Goal: Task Accomplishment & Management: Manage account settings

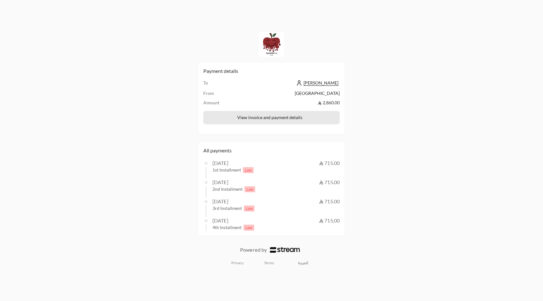
click at [280, 117] on button "View invoice and payment details" at bounding box center [271, 117] width 136 height 13
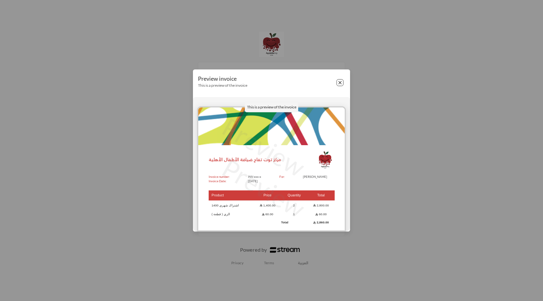
click at [338, 84] on button "Close" at bounding box center [339, 82] width 7 height 7
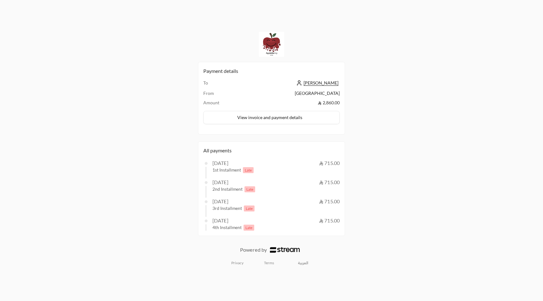
click at [246, 171] on span "Late" at bounding box center [248, 170] width 11 height 6
click at [248, 86] on span "Late" at bounding box center [248, 170] width 11 height 6
click at [249, 86] on span "Late" at bounding box center [249, 189] width 11 height 6
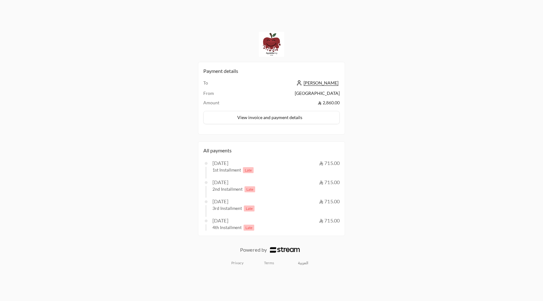
click at [250, 86] on span at bounding box center [271, 194] width 131 height 5
click at [250, 86] on span "Late" at bounding box center [249, 189] width 11 height 6
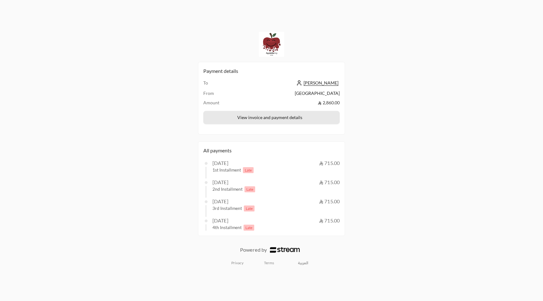
click at [255, 86] on button "View invoice and payment details" at bounding box center [271, 117] width 136 height 13
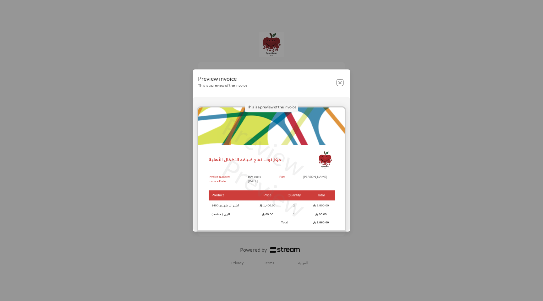
click at [339, 82] on button "Close" at bounding box center [339, 82] width 7 height 7
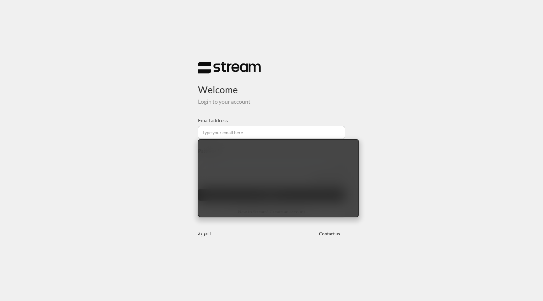
click at [217, 128] on input "Email address" at bounding box center [271, 132] width 147 height 13
paste input "technology+appleberry@streampay.sa"
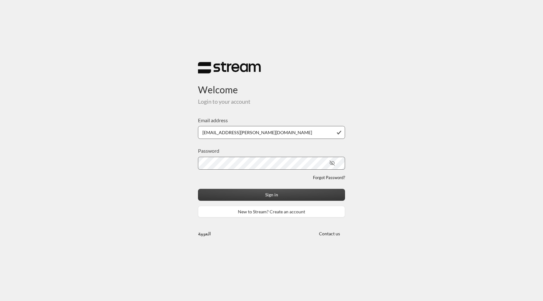
click at [265, 197] on button "Sign in" at bounding box center [271, 195] width 147 height 12
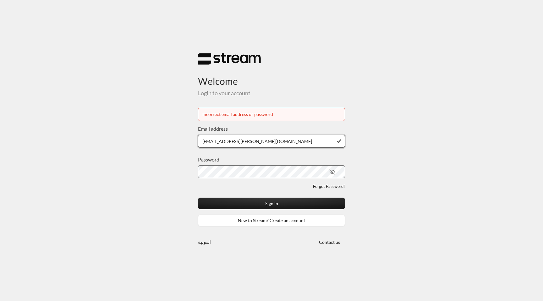
click at [291, 138] on input "technology+appleberry@streampay.sa" at bounding box center [271, 141] width 147 height 13
paste input "su93radm1n_apple"
type input "technology+su93radm1n_apple@streampay.sa"
click at [309, 204] on button "Sign in" at bounding box center [271, 203] width 147 height 12
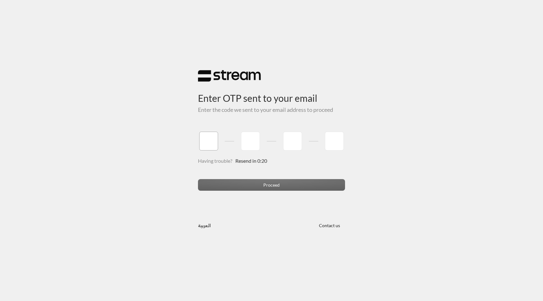
paste input "8"
type input "8"
type input "1"
type input "9"
type input "4"
